Goal: Task Accomplishment & Management: Manage account settings

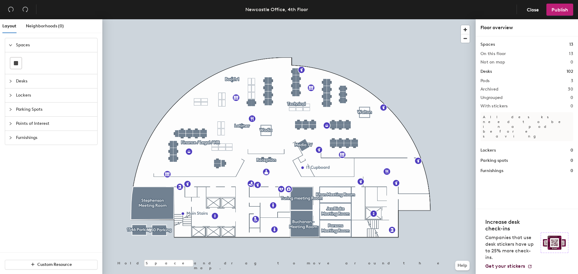
click at [235, 19] on div at bounding box center [288, 19] width 373 height 0
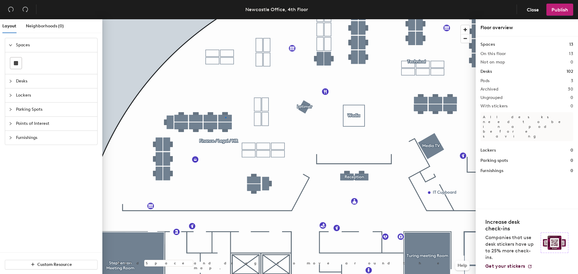
click at [225, 19] on div at bounding box center [288, 19] width 373 height 0
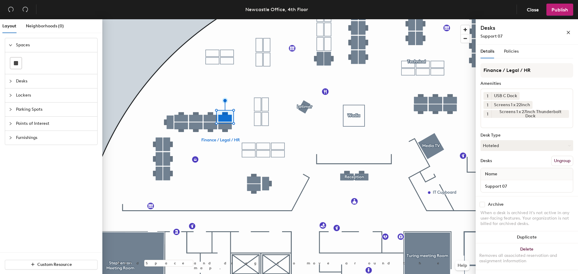
click at [483, 207] on input "checkbox" at bounding box center [482, 204] width 5 height 5
checkbox input "true"
click at [220, 19] on div at bounding box center [288, 19] width 373 height 0
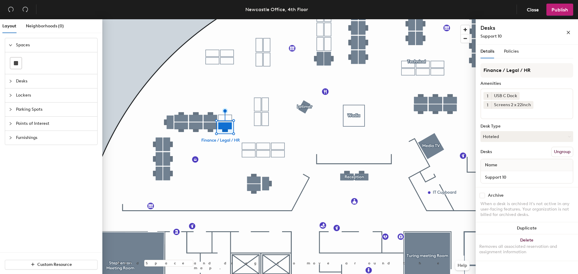
click at [482, 195] on input "checkbox" at bounding box center [482, 195] width 5 height 5
checkbox input "true"
click at [483, 196] on input "checkbox" at bounding box center [482, 195] width 5 height 5
checkbox input "true"
click at [484, 197] on input "checkbox" at bounding box center [482, 195] width 5 height 5
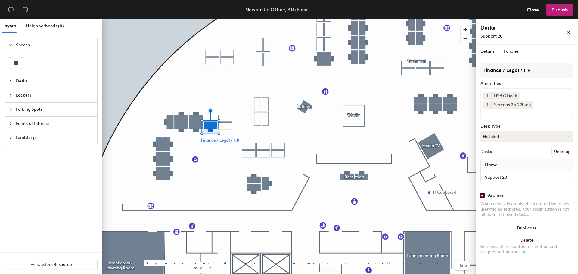
checkbox input "true"
click at [480, 197] on input "checkbox" at bounding box center [482, 195] width 5 height 5
checkbox input "true"
click at [483, 198] on input "checkbox" at bounding box center [482, 195] width 5 height 5
checkbox input "true"
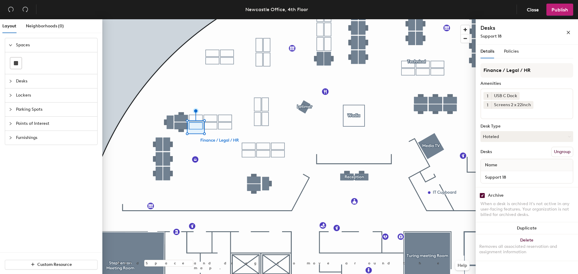
click at [178, 19] on div at bounding box center [288, 19] width 373 height 0
click at [486, 196] on div "Archive" at bounding box center [526, 195] width 93 height 5
click at [483, 196] on input "checkbox" at bounding box center [482, 195] width 5 height 5
checkbox input "true"
click at [182, 19] on div at bounding box center [288, 19] width 373 height 0
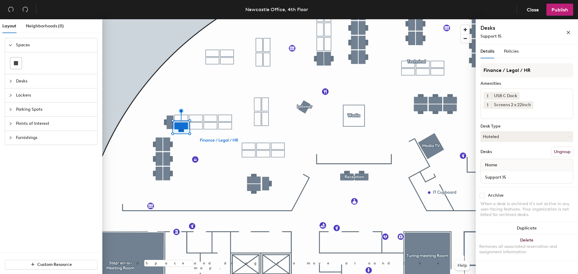
click at [485, 195] on div "Archive" at bounding box center [526, 195] width 93 height 5
click at [481, 194] on input "checkbox" at bounding box center [482, 195] width 5 height 5
checkbox input "true"
click at [180, 19] on div at bounding box center [288, 19] width 373 height 0
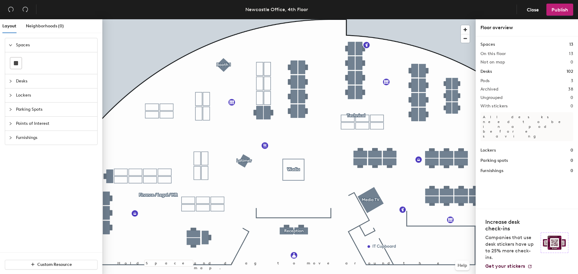
click at [294, 19] on div at bounding box center [288, 19] width 373 height 0
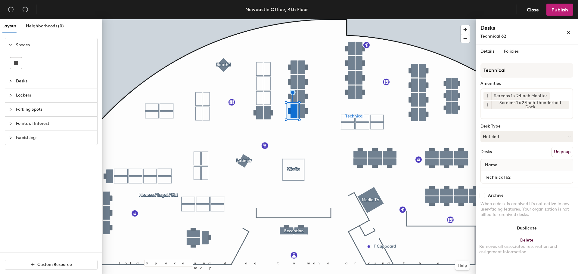
click at [487, 196] on div "Archive" at bounding box center [526, 195] width 93 height 5
click at [483, 197] on input "checkbox" at bounding box center [482, 195] width 5 height 5
checkbox input "true"
click at [481, 197] on input "checkbox" at bounding box center [482, 195] width 5 height 5
checkbox input "true"
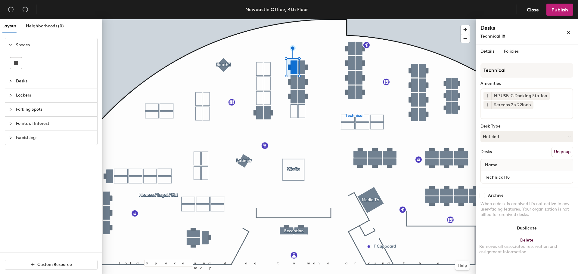
click at [486, 193] on div "Archive" at bounding box center [526, 195] width 93 height 5
click at [486, 194] on div "Archive" at bounding box center [526, 195] width 93 height 5
click at [483, 195] on input "checkbox" at bounding box center [482, 195] width 5 height 5
checkbox input "true"
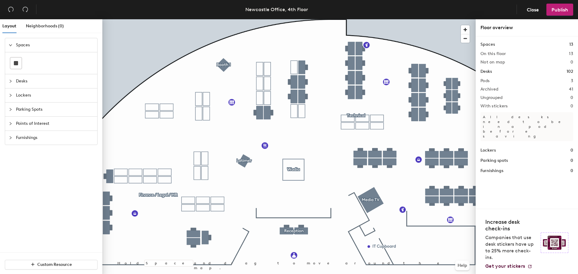
click at [302, 19] on div at bounding box center [288, 19] width 373 height 0
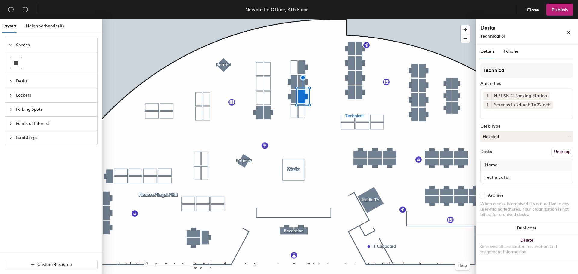
click at [486, 196] on div "Archive" at bounding box center [526, 195] width 93 height 5
click at [482, 193] on div "Archive When a desk is archived it's not active in any user-facing features. Yo…" at bounding box center [527, 206] width 102 height 38
click at [483, 197] on input "checkbox" at bounding box center [482, 195] width 5 height 5
checkbox input "true"
click at [482, 197] on input "checkbox" at bounding box center [482, 195] width 5 height 5
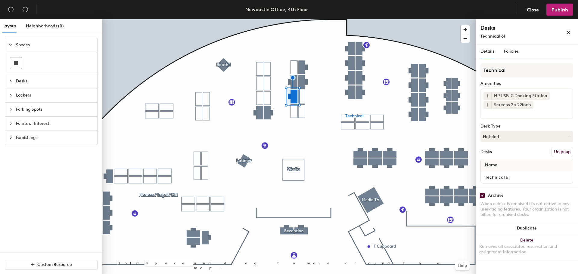
checkbox input "true"
click at [484, 195] on input "checkbox" at bounding box center [482, 195] width 5 height 5
checkbox input "true"
click at [482, 195] on input "checkbox" at bounding box center [482, 195] width 5 height 5
checkbox input "true"
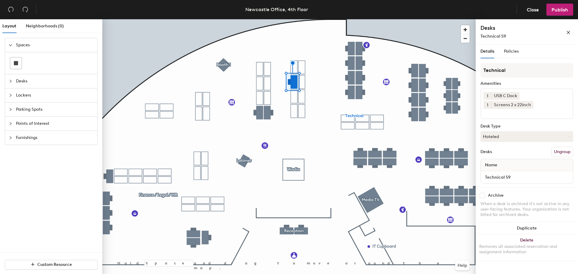
click at [483, 195] on input "checkbox" at bounding box center [482, 195] width 5 height 5
checkbox input "true"
click at [481, 197] on input "checkbox" at bounding box center [482, 195] width 5 height 5
checkbox input "true"
click at [482, 194] on input "checkbox" at bounding box center [482, 195] width 5 height 5
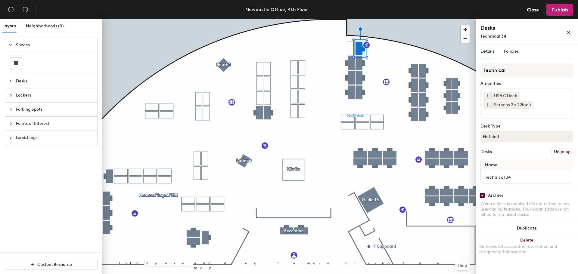
checkbox input "true"
click at [484, 194] on input "checkbox" at bounding box center [482, 195] width 5 height 5
checkbox input "true"
click at [485, 196] on div "Archive" at bounding box center [526, 195] width 93 height 5
click at [483, 195] on input "checkbox" at bounding box center [482, 195] width 5 height 5
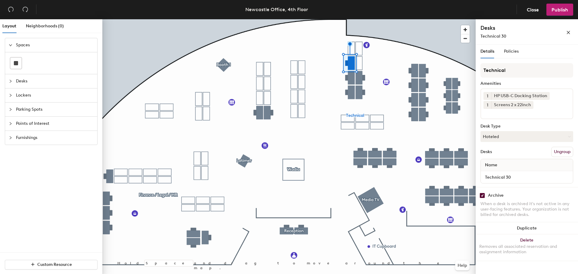
checkbox input "true"
click at [487, 198] on div "Archive" at bounding box center [526, 195] width 93 height 5
click at [483, 196] on input "checkbox" at bounding box center [482, 195] width 5 height 5
checkbox input "true"
click at [485, 198] on div "Archive" at bounding box center [526, 195] width 93 height 5
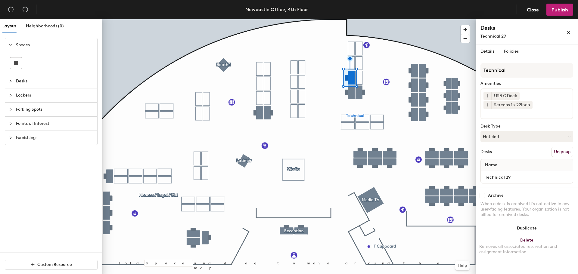
click at [484, 195] on input "checkbox" at bounding box center [482, 195] width 5 height 5
checkbox input "true"
click at [483, 197] on input "checkbox" at bounding box center [482, 195] width 5 height 5
checkbox input "true"
click at [482, 199] on div "Archive When a desk is archived it's not active in any user-facing features. Yo…" at bounding box center [527, 206] width 102 height 38
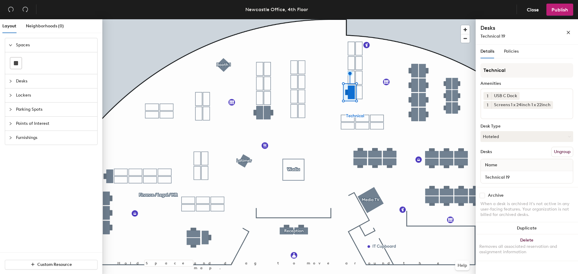
click at [483, 197] on input "checkbox" at bounding box center [482, 195] width 5 height 5
checkbox input "true"
click at [484, 197] on input "checkbox" at bounding box center [482, 195] width 5 height 5
checkbox input "true"
click at [481, 197] on input "checkbox" at bounding box center [482, 195] width 5 height 5
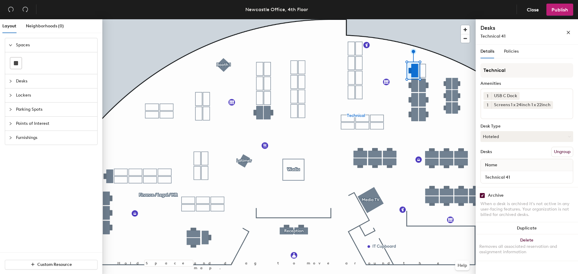
checkbox input "true"
click at [417, 19] on div at bounding box center [288, 19] width 373 height 0
click at [483, 196] on input "checkbox" at bounding box center [482, 195] width 5 height 5
checkbox input "true"
click at [483, 194] on input "checkbox" at bounding box center [482, 195] width 5 height 5
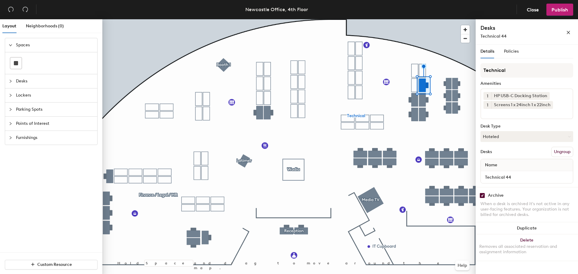
checkbox input "true"
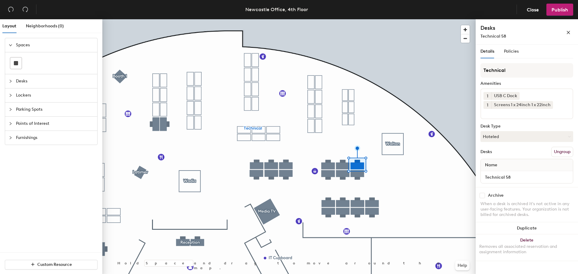
click at [483, 196] on input "checkbox" at bounding box center [482, 195] width 5 height 5
checkbox input "true"
click at [491, 194] on div "Archive" at bounding box center [496, 195] width 16 height 5
click at [487, 196] on div "Archive" at bounding box center [526, 195] width 93 height 5
click at [485, 195] on div "Archive" at bounding box center [526, 195] width 93 height 5
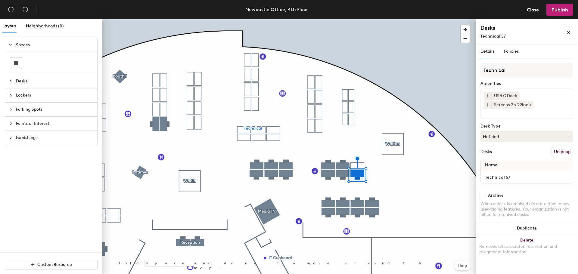
click at [482, 195] on input "checkbox" at bounding box center [482, 195] width 5 height 5
checkbox input "true"
click at [486, 194] on div "Archive" at bounding box center [526, 195] width 93 height 5
click at [483, 195] on input "checkbox" at bounding box center [482, 195] width 5 height 5
checkbox input "true"
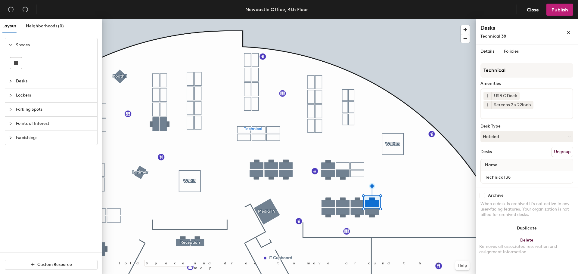
click at [483, 196] on input "checkbox" at bounding box center [482, 195] width 5 height 5
checkbox input "true"
click at [482, 196] on input "checkbox" at bounding box center [482, 195] width 5 height 5
checkbox input "true"
click at [482, 196] on input "checkbox" at bounding box center [482, 195] width 5 height 5
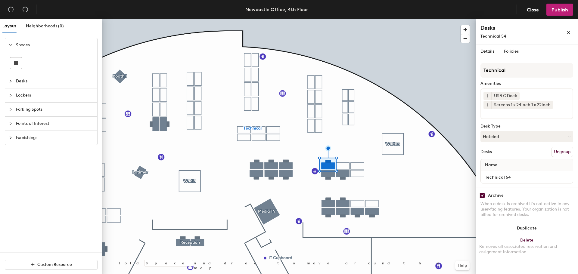
checkbox input "true"
click at [484, 198] on input "checkbox" at bounding box center [482, 195] width 5 height 5
checkbox input "true"
click at [484, 194] on input "checkbox" at bounding box center [482, 195] width 5 height 5
checkbox input "true"
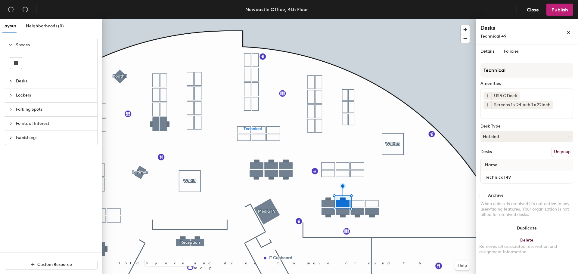
click at [484, 197] on input "checkbox" at bounding box center [482, 195] width 5 height 5
checkbox input "true"
click at [480, 197] on input "checkbox" at bounding box center [482, 195] width 5 height 5
checkbox input "true"
click at [483, 196] on input "checkbox" at bounding box center [482, 195] width 5 height 5
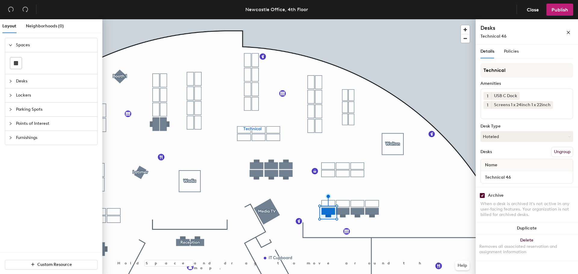
checkbox input "true"
click at [484, 197] on input "checkbox" at bounding box center [482, 195] width 5 height 5
checkbox input "true"
click at [480, 198] on input "checkbox" at bounding box center [482, 195] width 5 height 5
checkbox input "true"
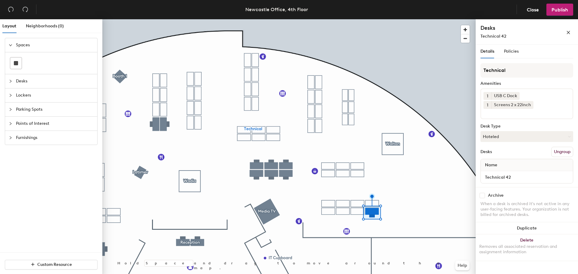
click at [484, 194] on input "checkbox" at bounding box center [482, 195] width 5 height 5
checkbox input "true"
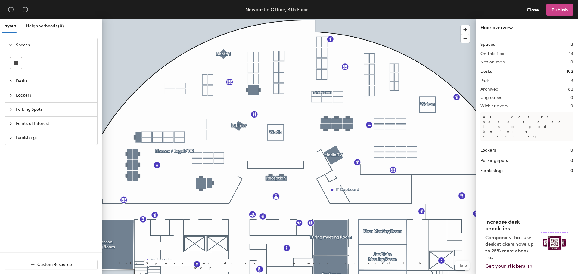
click at [564, 11] on span "Publish" at bounding box center [560, 10] width 17 height 6
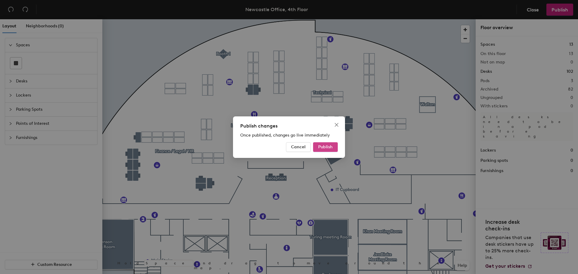
click at [326, 146] on span "Publish" at bounding box center [325, 147] width 14 height 5
